Goal: Understand process/instructions: Learn how to perform a task or action

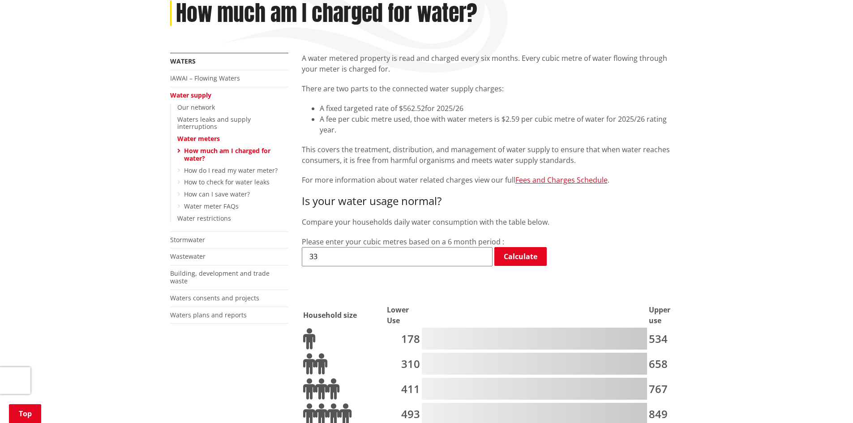
scroll to position [179, 0]
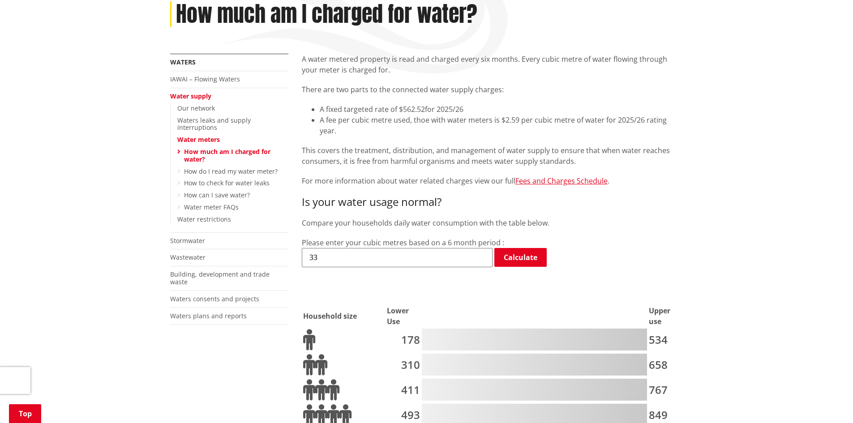
click at [375, 248] on input "33" at bounding box center [397, 257] width 191 height 19
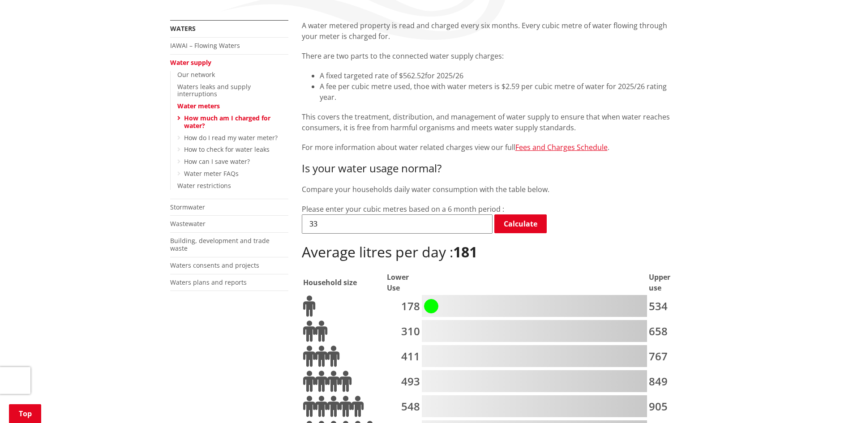
scroll to position [314, 0]
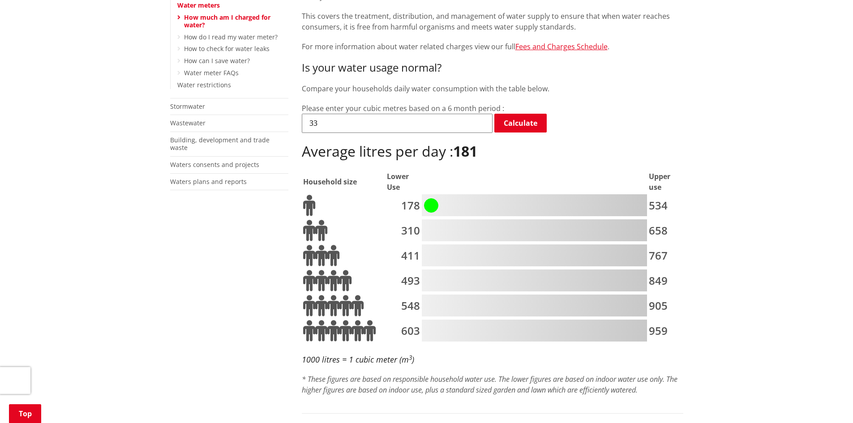
type input "3"
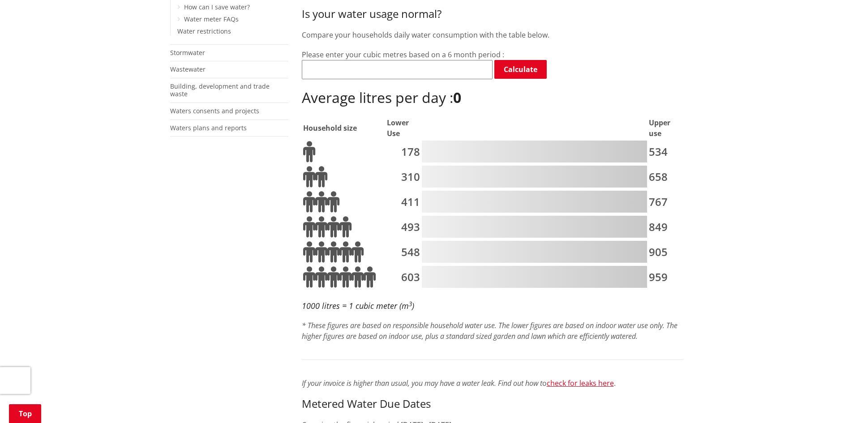
scroll to position [627, 0]
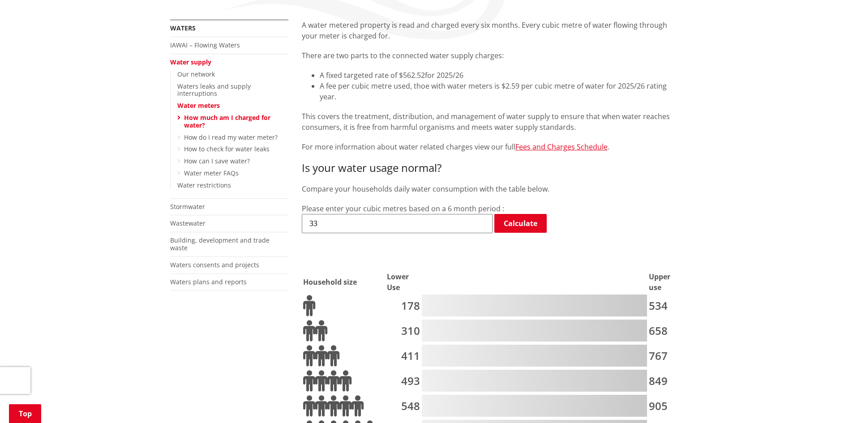
scroll to position [224, 0]
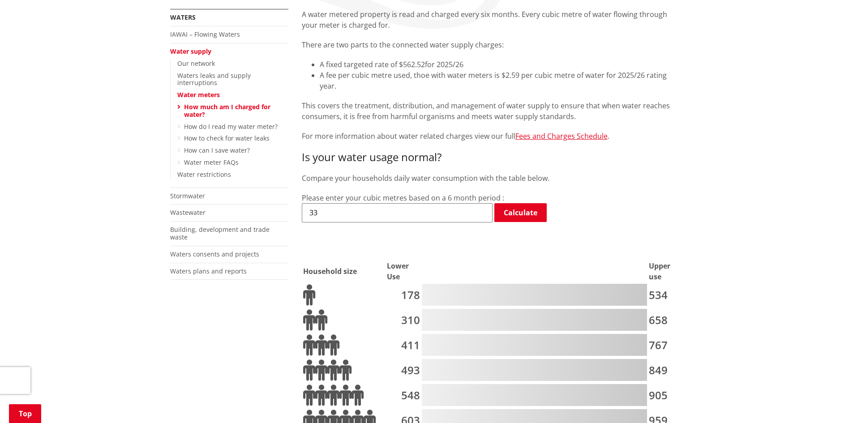
click at [336, 203] on input "33" at bounding box center [397, 212] width 191 height 19
type input "3"
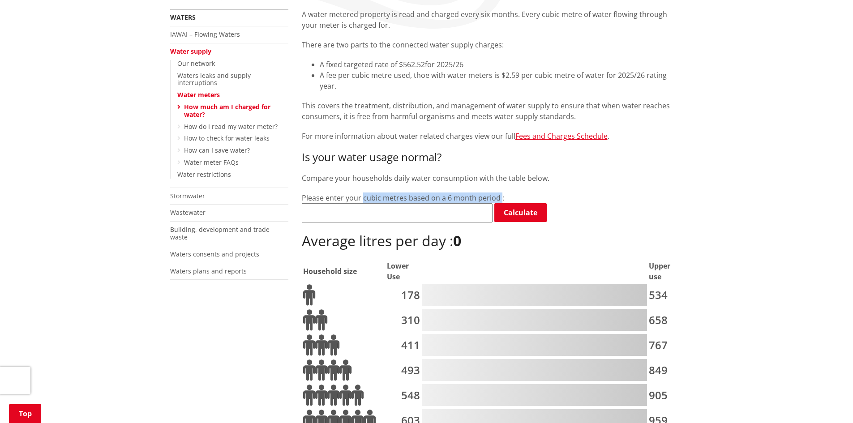
drag, startPoint x: 437, startPoint y: 165, endPoint x: 520, endPoint y: 158, distance: 83.6
click at [512, 193] on div "Please enter your cubic metres based on a 6 month period : Calculate Average li…" at bounding box center [493, 222] width 382 height 58
click at [536, 151] on div "Is your water usage normal? Compare your households daily water consumption wit…" at bounding box center [493, 327] width 382 height 353
type input "33"
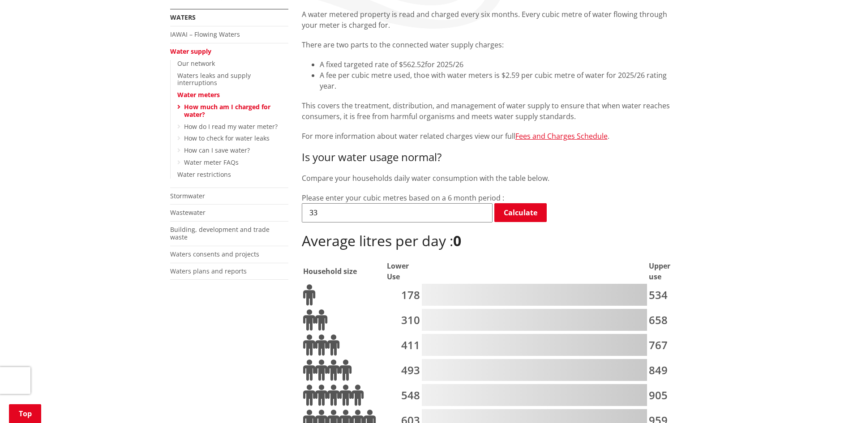
click at [479, 203] on input "33" at bounding box center [397, 212] width 191 height 19
click at [423, 203] on input "33" at bounding box center [397, 212] width 191 height 19
drag, startPoint x: 413, startPoint y: 175, endPoint x: 288, endPoint y: 176, distance: 124.1
click at [394, 151] on div "Is your water usage normal? Compare your households daily water consumption wit…" at bounding box center [493, 327] width 382 height 353
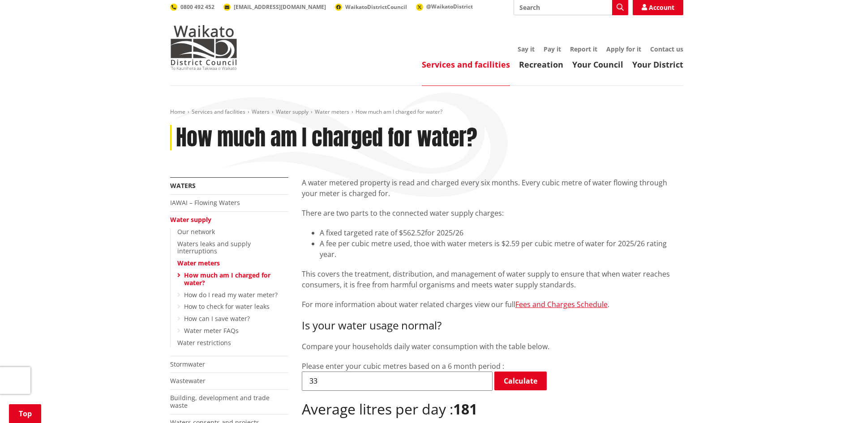
scroll to position [45, 0]
